Goal: Navigation & Orientation: Find specific page/section

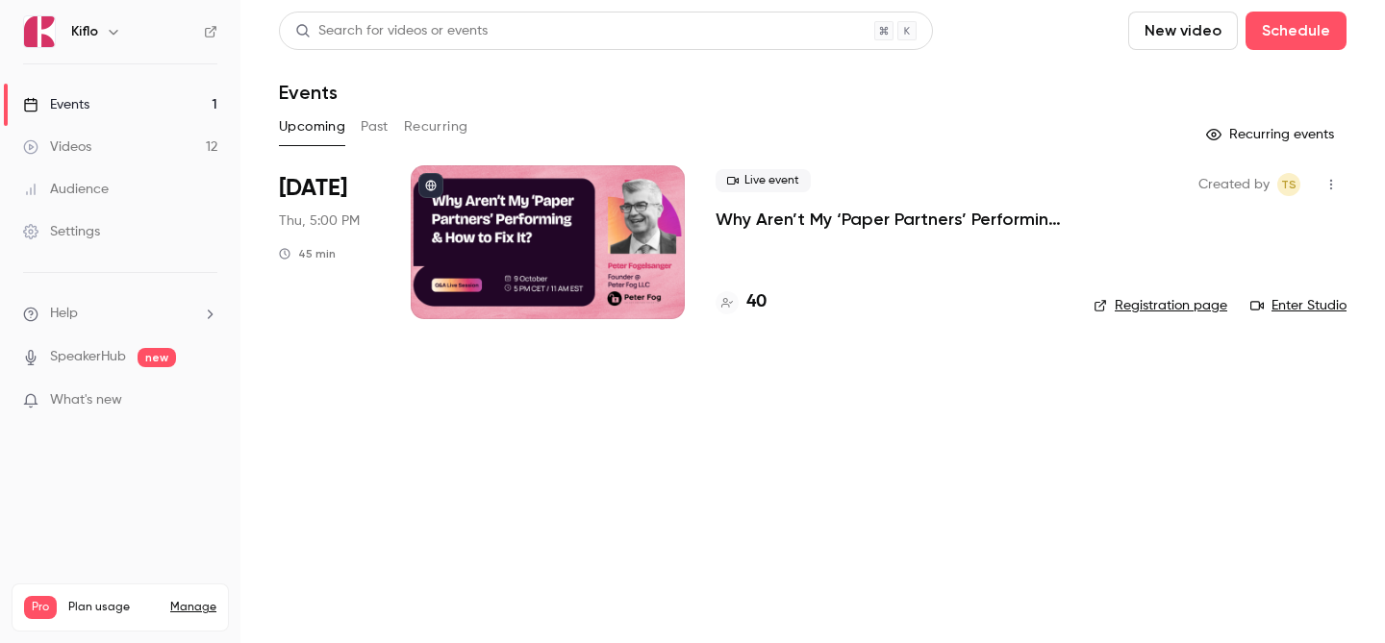
click at [138, 145] on link "Videos 12" at bounding box center [120, 147] width 240 height 42
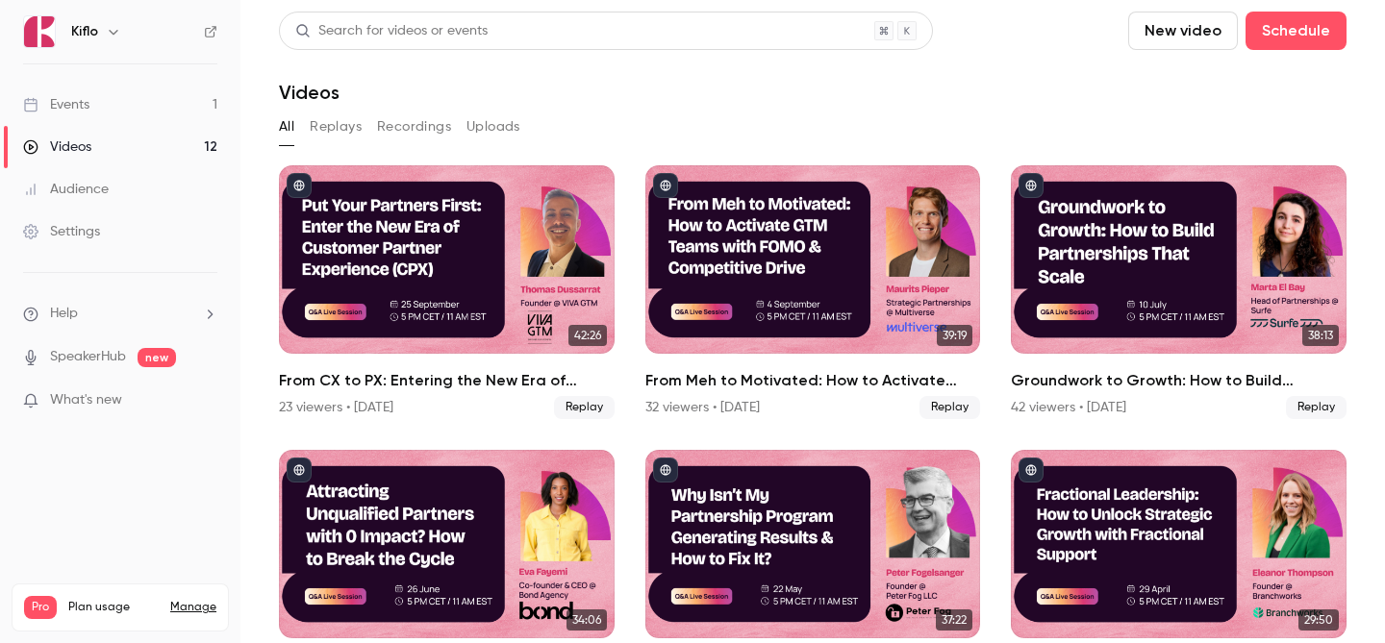
click at [160, 108] on link "Events 1" at bounding box center [120, 105] width 240 height 42
